Goal: Check status

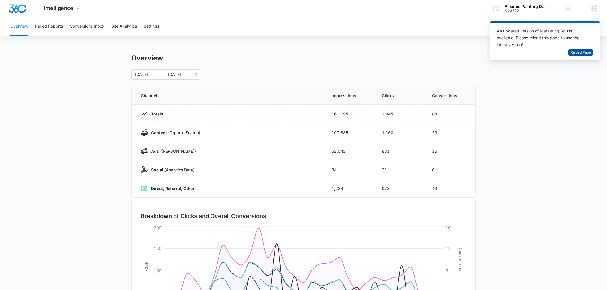
click at [580, 51] on span "Reload Page" at bounding box center [581, 52] width 20 height 5
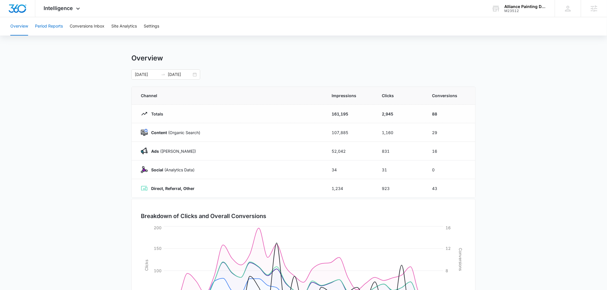
click at [44, 27] on button "Period Reports" at bounding box center [49, 26] width 28 height 18
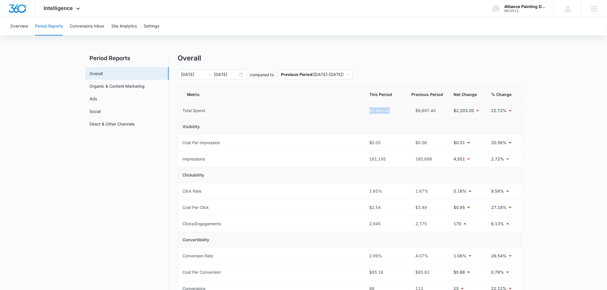
drag, startPoint x: 370, startPoint y: 110, endPoint x: 391, endPoint y: 112, distance: 21.0
click at [391, 112] on div "$7,494.20" at bounding box center [385, 111] width 33 height 6
click at [94, 29] on button "Conversions Inbox" at bounding box center [87, 26] width 35 height 18
